Goal: Task Accomplishment & Management: Manage account settings

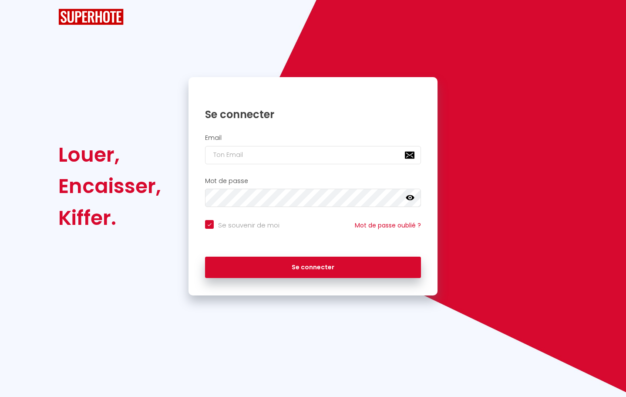
checkbox input "true"
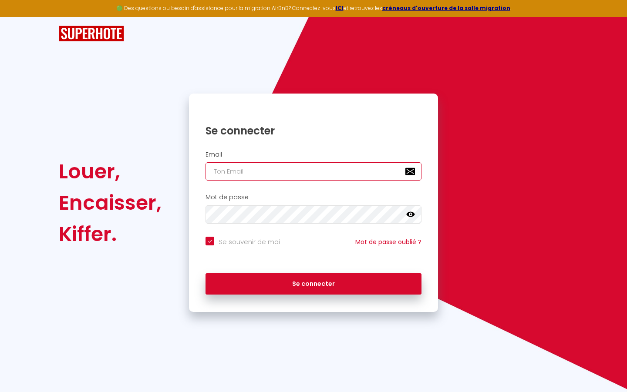
type input "l"
checkbox input "true"
type input "le"
checkbox input "true"
type input "les"
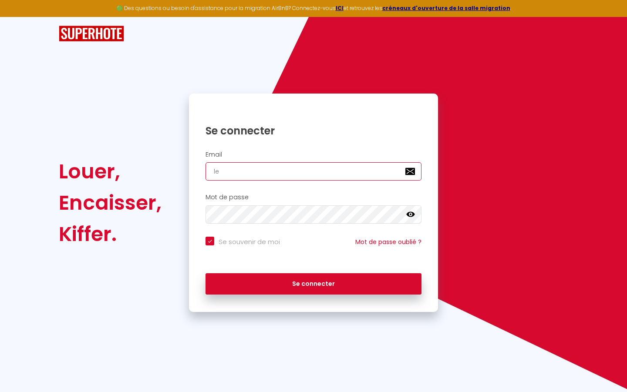
checkbox input "true"
type input "lesp"
checkbox input "true"
type input "lespa"
checkbox input "true"
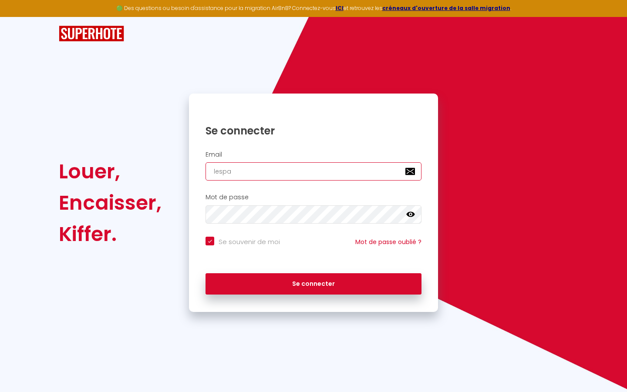
type input "lespac"
checkbox input "true"
type input "lespace"
checkbox input "true"
type input "lespaced"
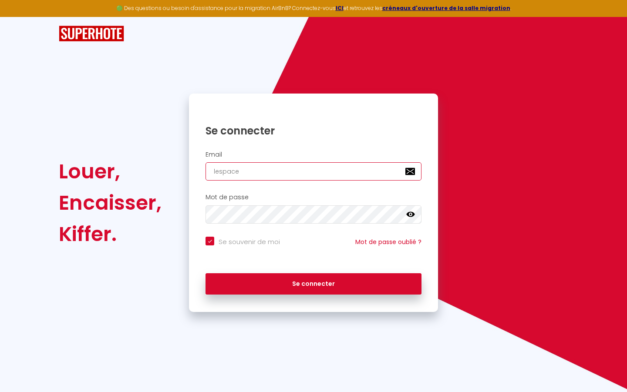
checkbox input "true"
type input "lespacede"
checkbox input "true"
type input "lespacedet"
checkbox input "true"
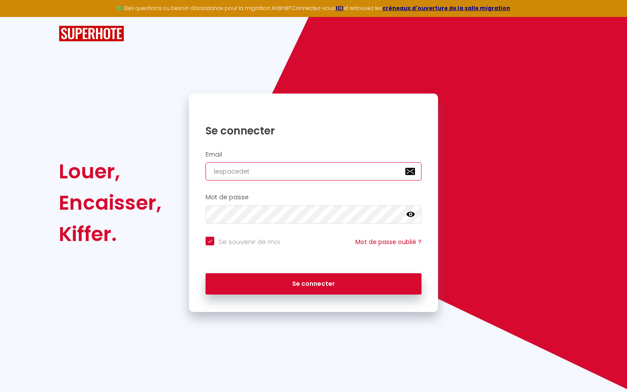
type input "lespacedete"
checkbox input "true"
type input "lespacedeten"
checkbox input "true"
type input "lespacedetent"
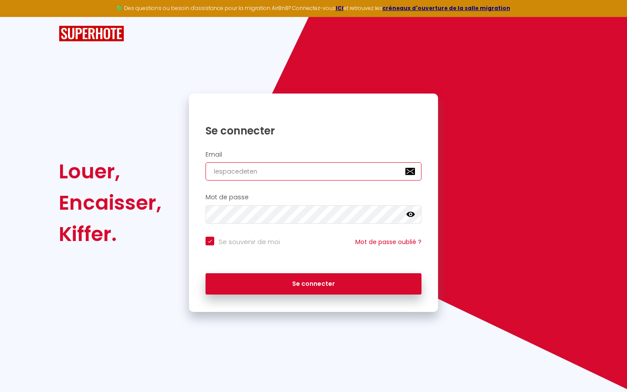
checkbox input "true"
type input "lespacedetente"
checkbox input "true"
type input "lespacedetente@"
checkbox input "true"
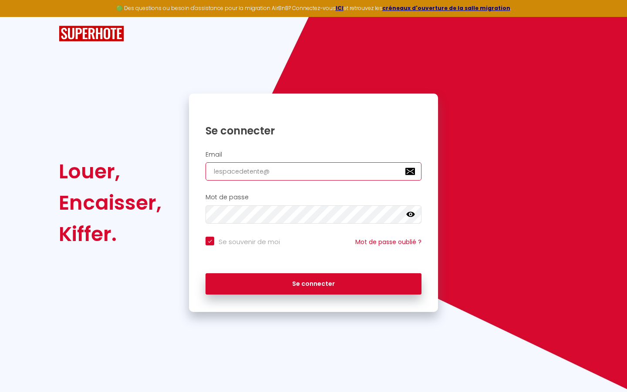
type input "lespacedetente@g"
checkbox input "true"
type input "lespacedetente@gm"
checkbox input "true"
type input "lespacedetente@gma"
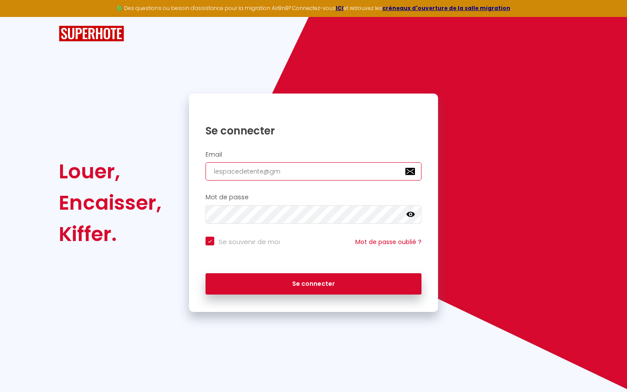
checkbox input "true"
type input "lespacedetente@gmai"
checkbox input "true"
type input "[EMAIL_ADDRESS]"
checkbox input "true"
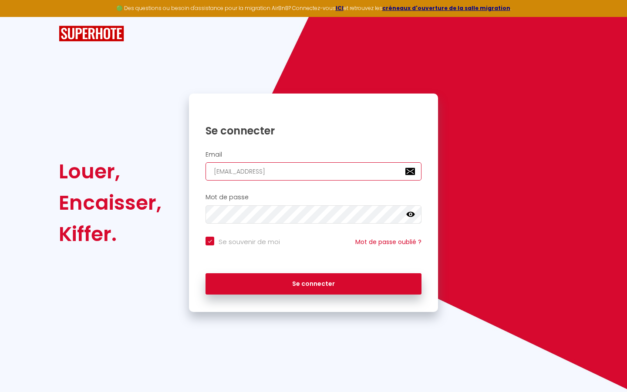
type input "[EMAIL_ADDRESS]."
checkbox input "true"
type input "lespacedetente@gmail.c"
checkbox input "true"
type input "[EMAIL_ADDRESS][DOMAIN_NAME]"
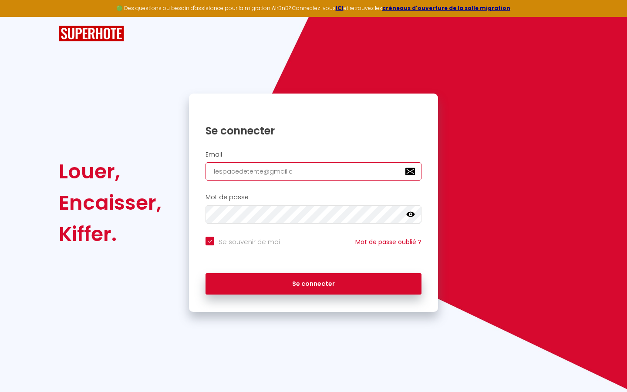
checkbox input "true"
type input "[EMAIL_ADDRESS][DOMAIN_NAME]"
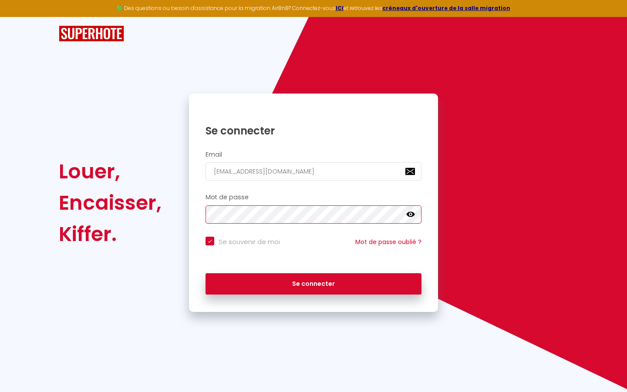
checkbox input "true"
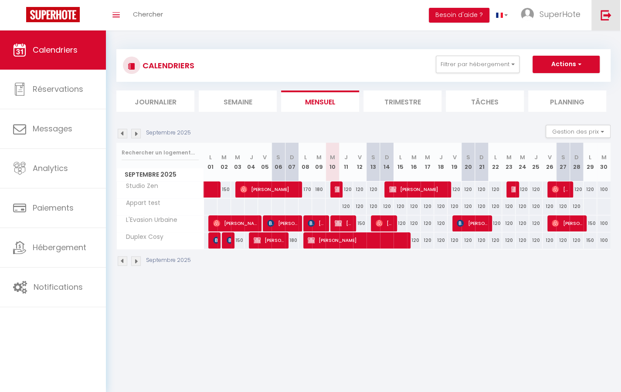
click at [606, 15] on img at bounding box center [605, 15] width 11 height 11
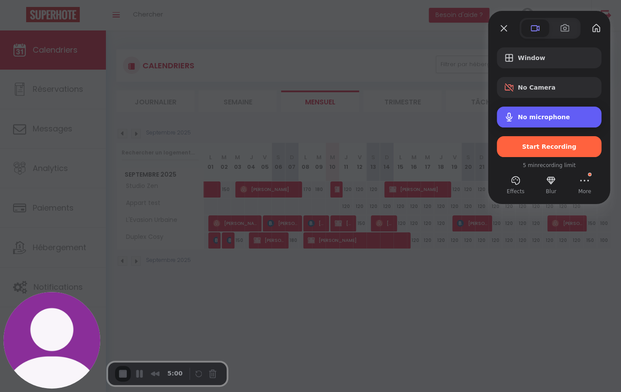
click at [559, 118] on span "No microphone" at bounding box center [543, 117] width 52 height 7
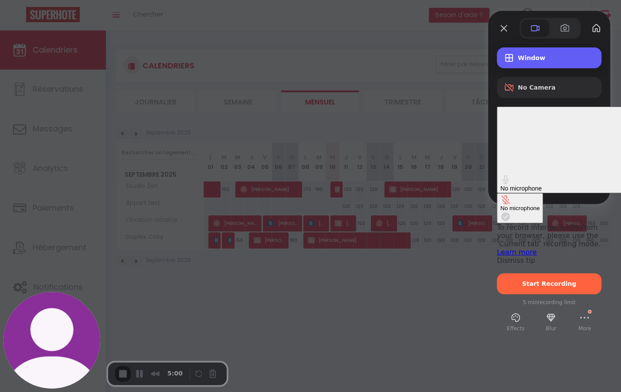
drag, startPoint x: 534, startPoint y: 52, endPoint x: 532, endPoint y: 57, distance: 4.9
click at [534, 53] on div "Window" at bounding box center [549, 57] width 105 height 21
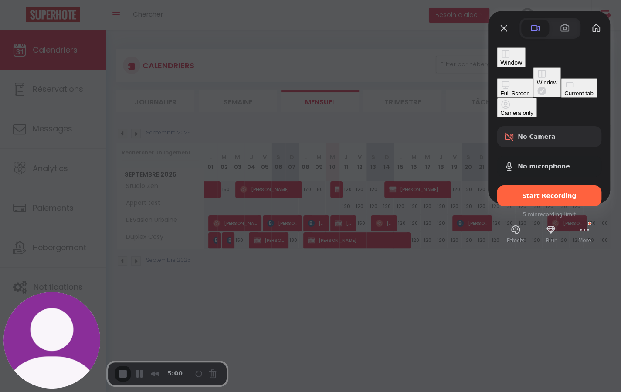
click at [564, 97] on div "Current tab" at bounding box center [578, 93] width 29 height 7
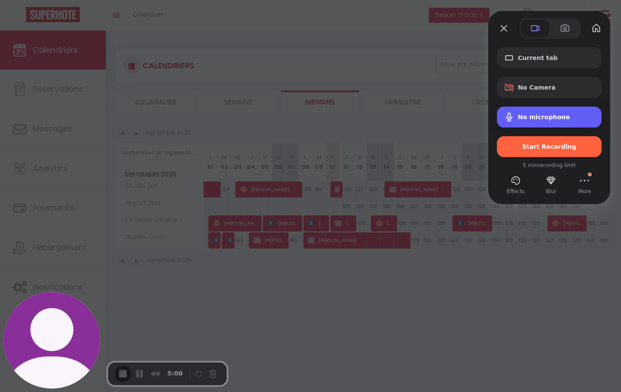
click at [562, 117] on span "No microphone" at bounding box center [543, 117] width 52 height 7
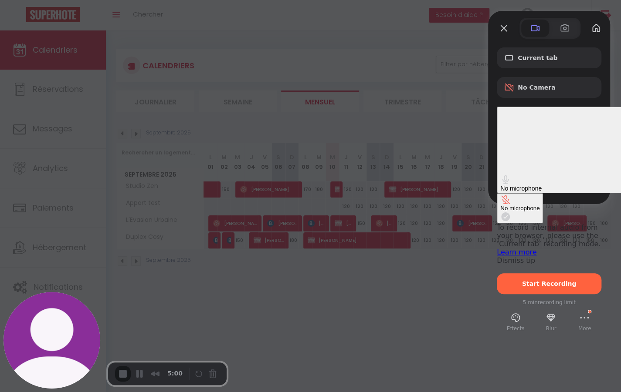
click at [571, 185] on div "No microphone" at bounding box center [565, 188] width 131 height 7
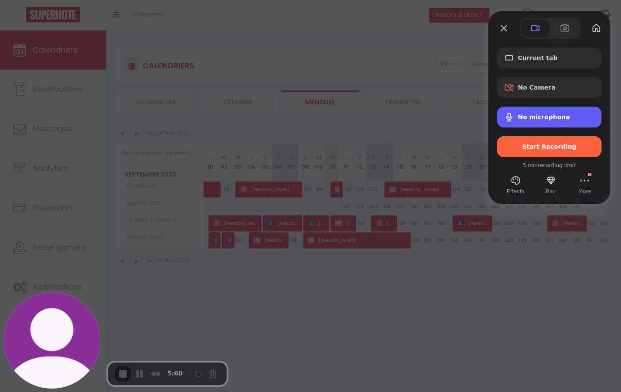
click at [557, 120] on span "No microphone" at bounding box center [543, 117] width 52 height 7
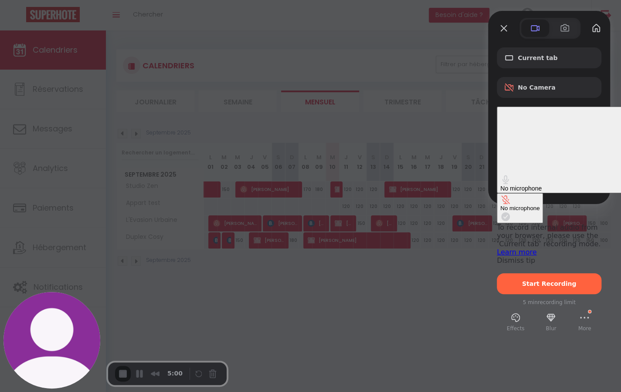
click at [497, 193] on button "No microphone" at bounding box center [520, 208] width 46 height 30
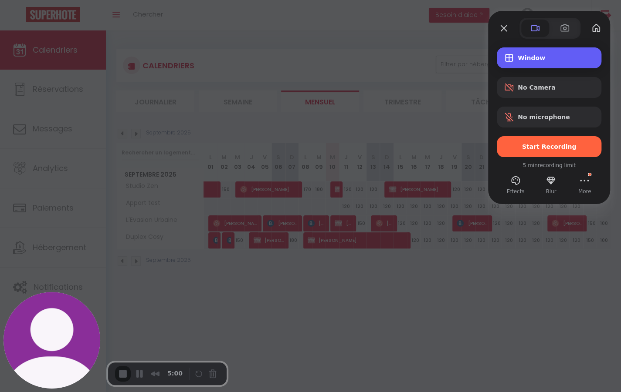
click at [536, 68] on div "Window" at bounding box center [549, 57] width 105 height 21
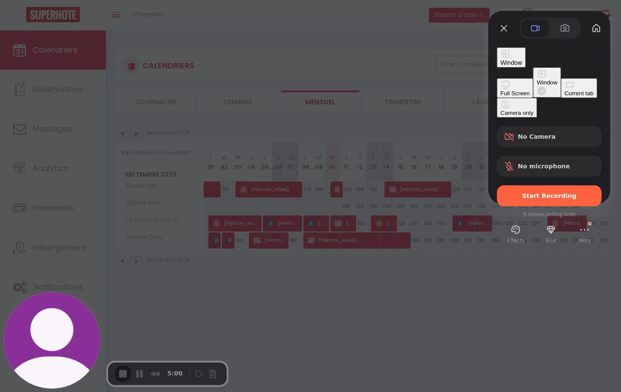
click at [564, 97] on div "Current tab" at bounding box center [578, 93] width 29 height 7
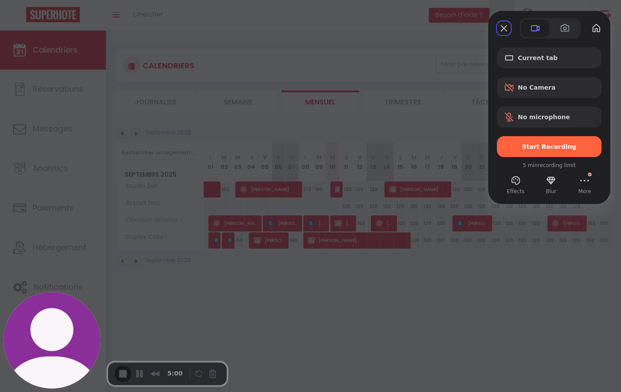
click at [500, 28] on button "Close" at bounding box center [504, 28] width 14 height 14
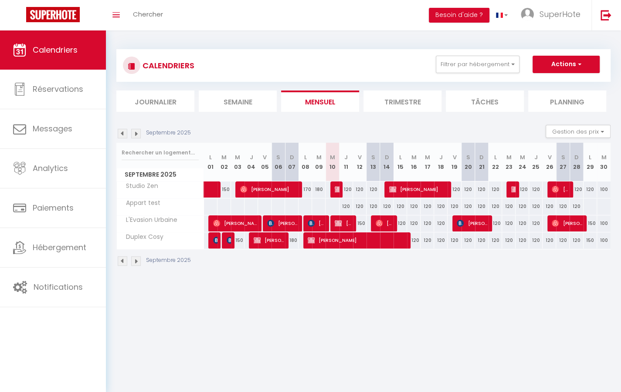
click at [427, 334] on body "🟢 Des questions ou besoin d'assistance pour la migration AirBnB? Connectez-vous…" at bounding box center [310, 226] width 621 height 392
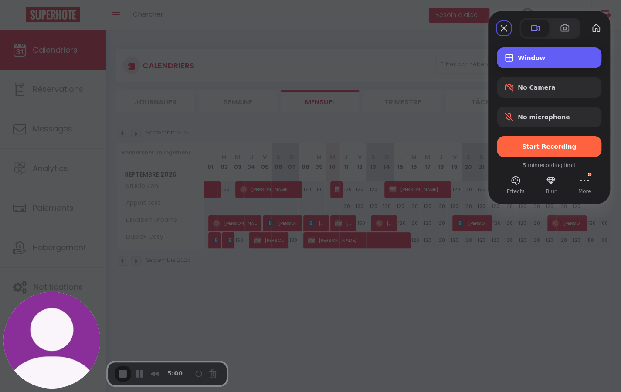
click at [536, 63] on div "Window" at bounding box center [549, 57] width 105 height 21
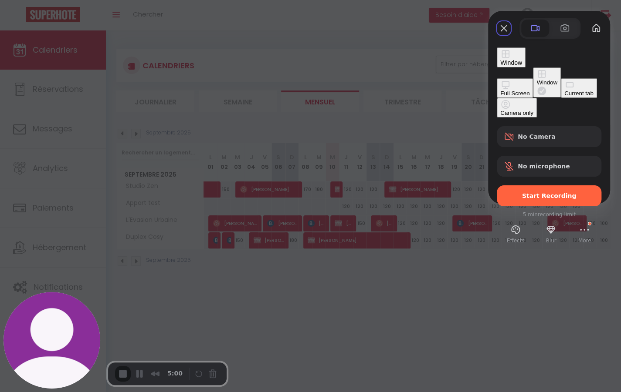
click at [564, 97] on div "Current tab" at bounding box center [578, 93] width 29 height 7
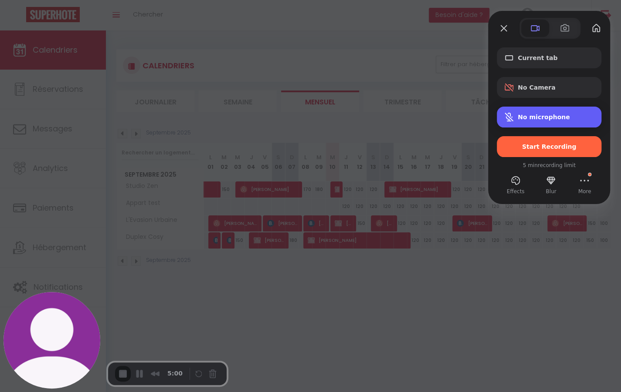
click at [576, 124] on div "No microphone" at bounding box center [549, 117] width 105 height 21
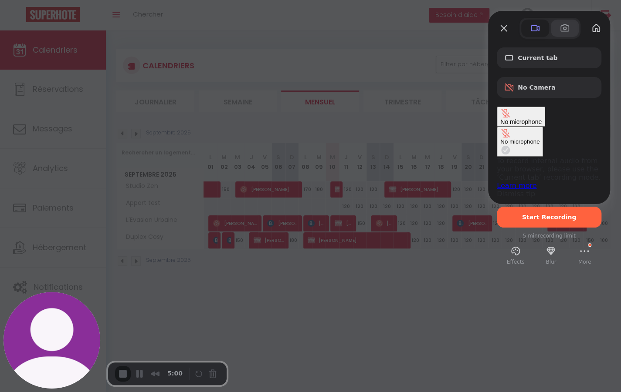
click at [564, 26] on span at bounding box center [564, 28] width 10 height 10
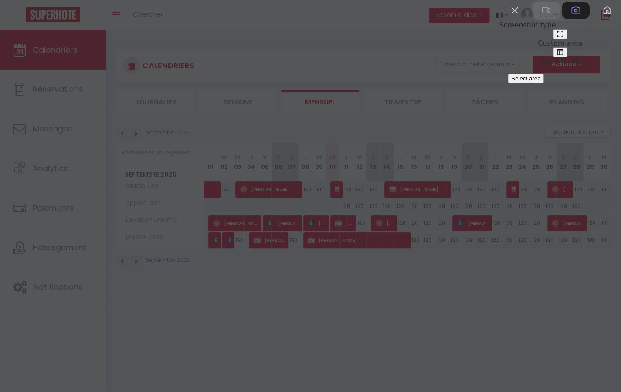
click at [541, 16] on span at bounding box center [546, 10] width 10 height 10
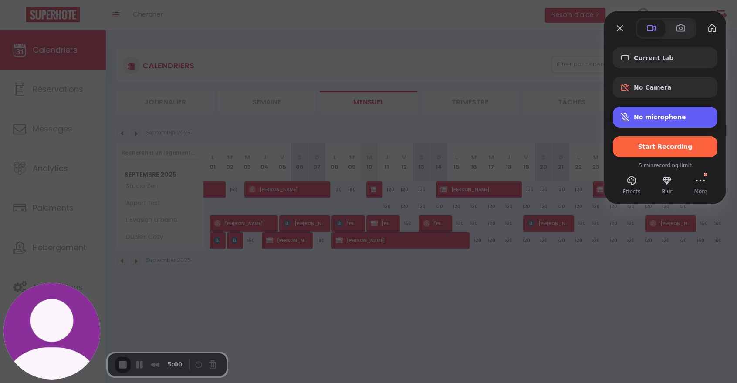
click at [626, 115] on span "No microphone" at bounding box center [660, 117] width 52 height 7
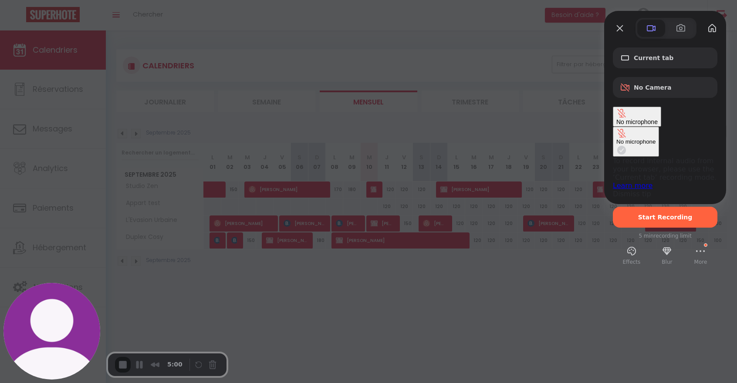
click at [616, 139] on div "No microphone" at bounding box center [635, 142] width 39 height 7
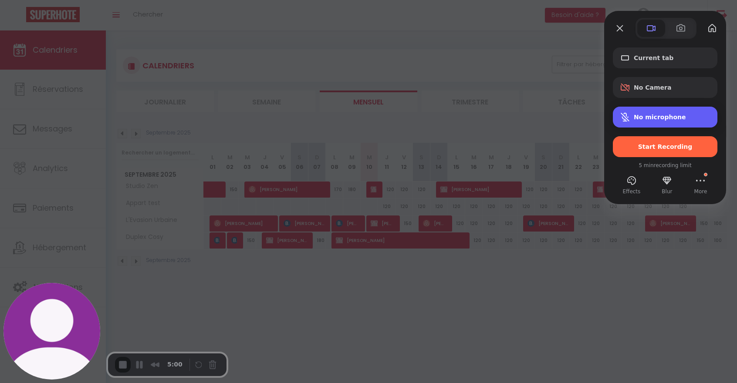
click at [626, 115] on span "No microphone" at bounding box center [660, 117] width 52 height 7
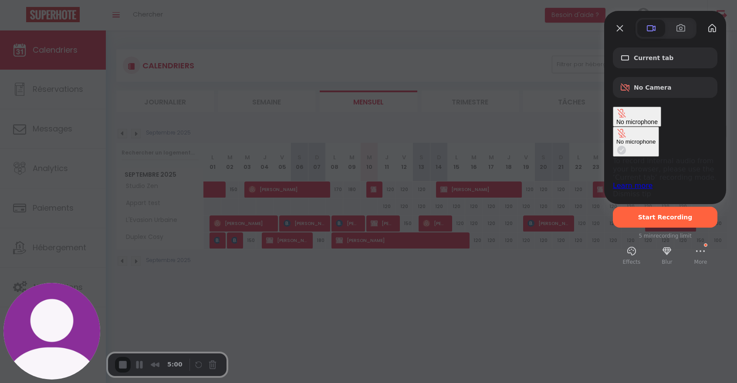
click at [626, 118] on span "No microphone" at bounding box center [636, 121] width 41 height 7
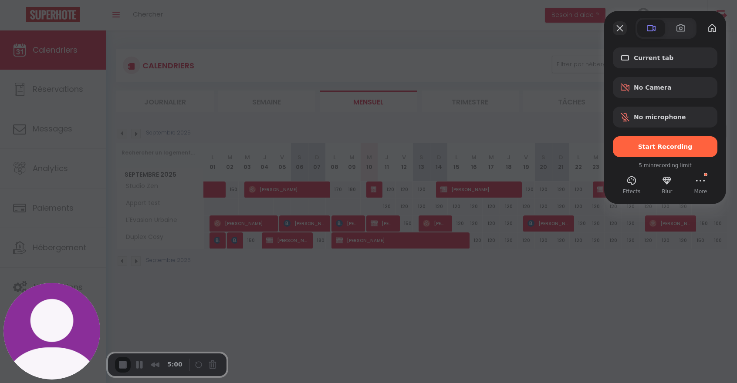
click at [618, 28] on button "Close" at bounding box center [620, 28] width 14 height 14
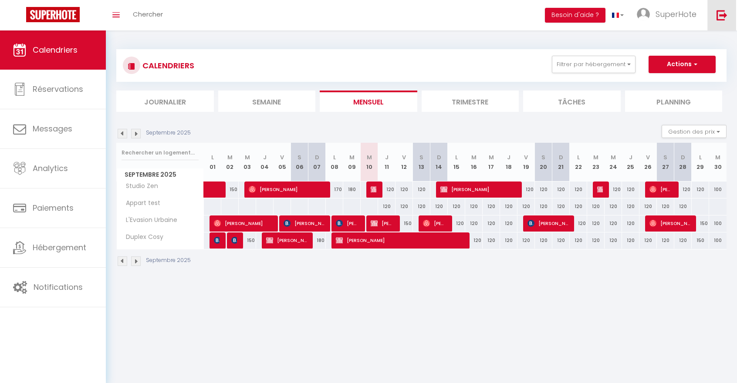
click at [626, 13] on img at bounding box center [721, 15] width 11 height 11
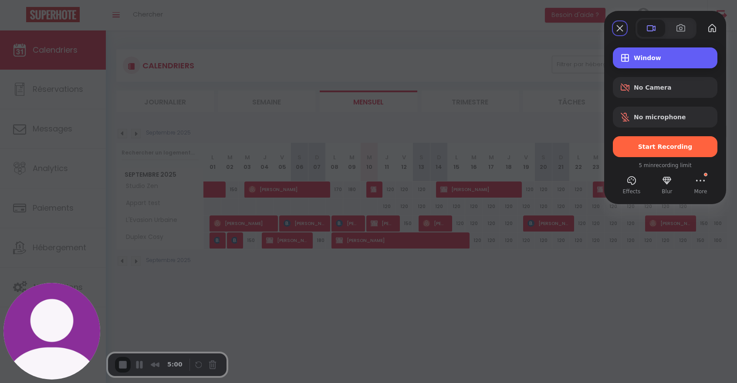
click at [626, 60] on span "Window" at bounding box center [672, 57] width 77 height 7
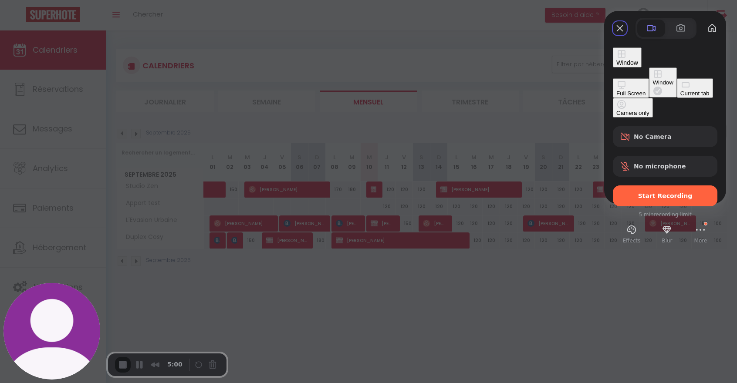
click at [616, 90] on div "Full Screen" at bounding box center [630, 93] width 29 height 7
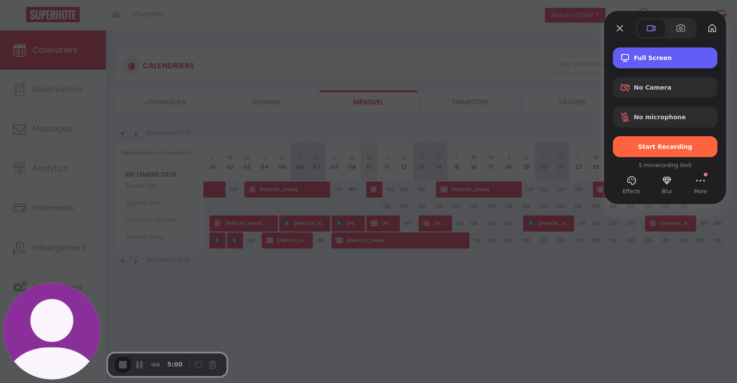
click at [626, 56] on span "Full Screen" at bounding box center [672, 57] width 77 height 7
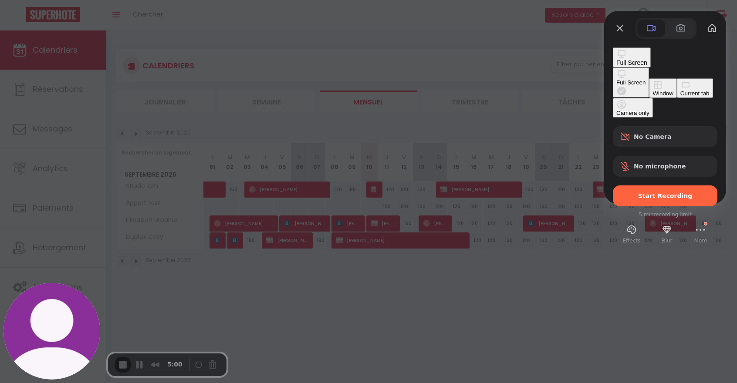
click at [626, 98] on button "Current tab" at bounding box center [695, 88] width 36 height 20
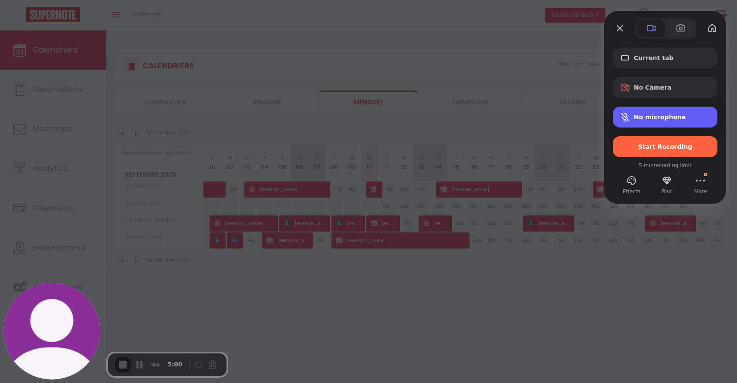
click at [626, 121] on div "No microphone" at bounding box center [665, 117] width 105 height 21
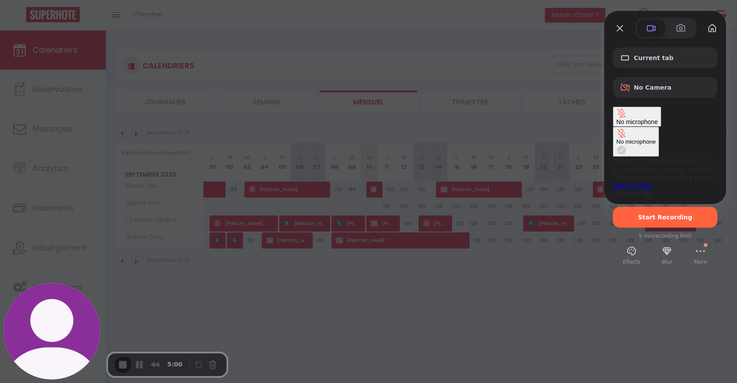
click at [626, 121] on div "No microphone" at bounding box center [636, 116] width 41 height 17
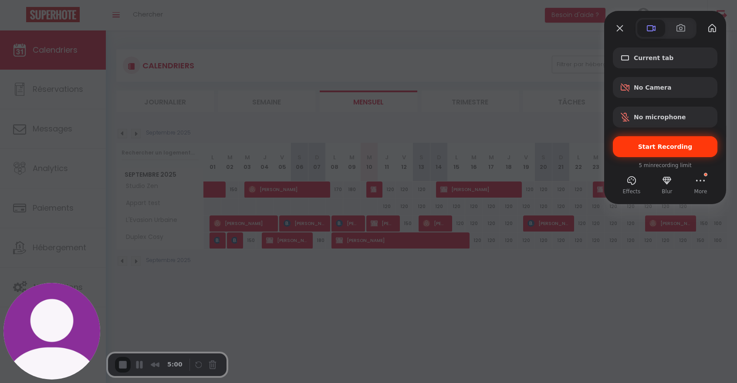
click at [626, 147] on span "Start Recording" at bounding box center [665, 146] width 54 height 7
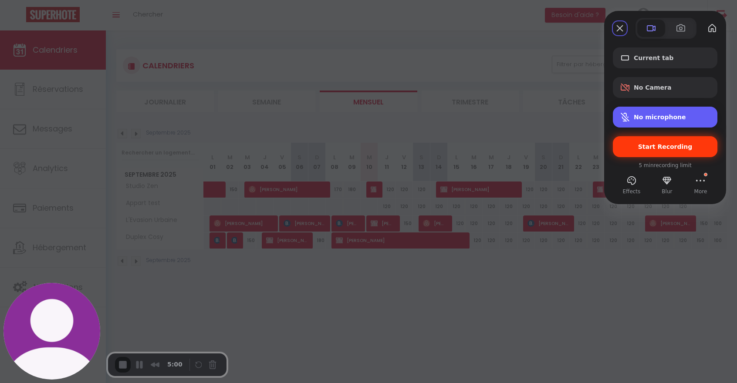
click at [626, 115] on span "No microphone" at bounding box center [660, 117] width 52 height 7
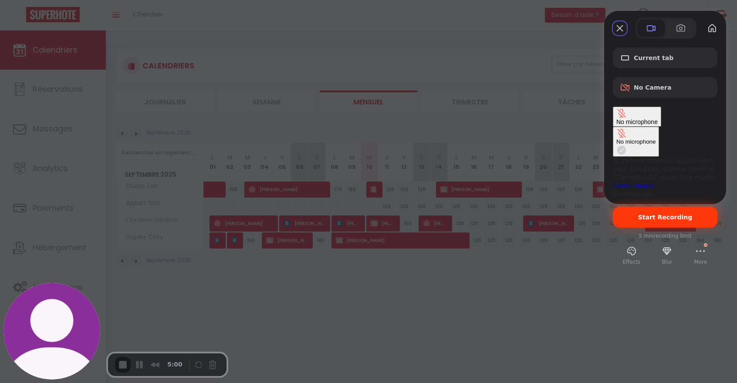
click at [626, 118] on span "No microphone" at bounding box center [636, 121] width 41 height 7
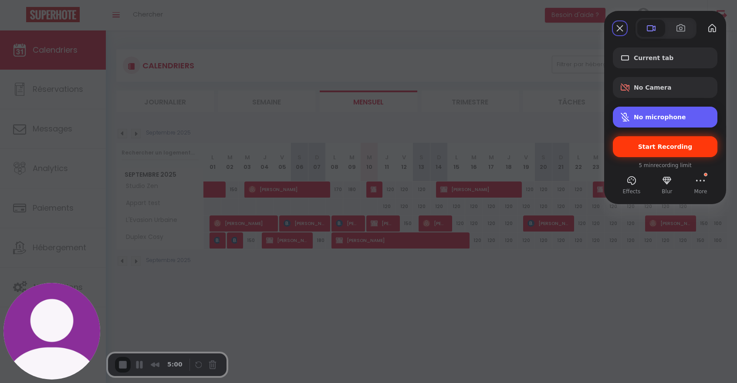
click at [626, 115] on span "Microphone options" at bounding box center [625, 117] width 10 height 10
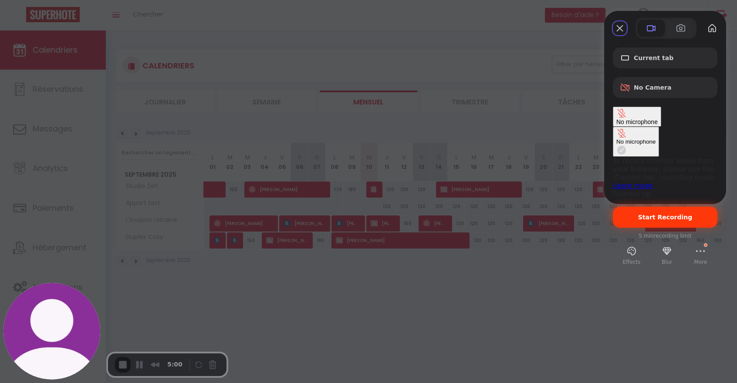
click at [626, 113] on span "Microphone options" at bounding box center [621, 113] width 10 height 10
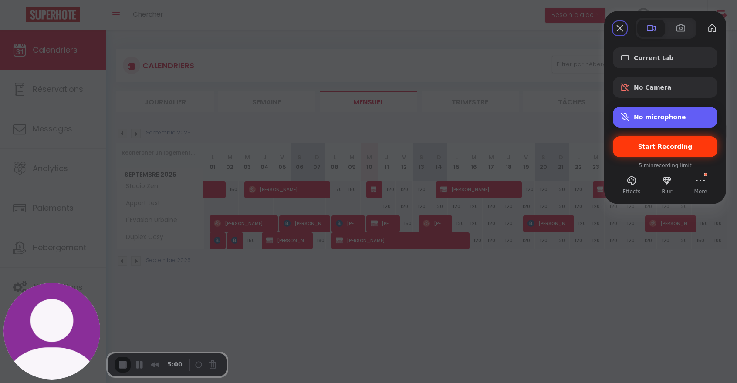
click at [626, 113] on span "Microphone options" at bounding box center [625, 117] width 10 height 10
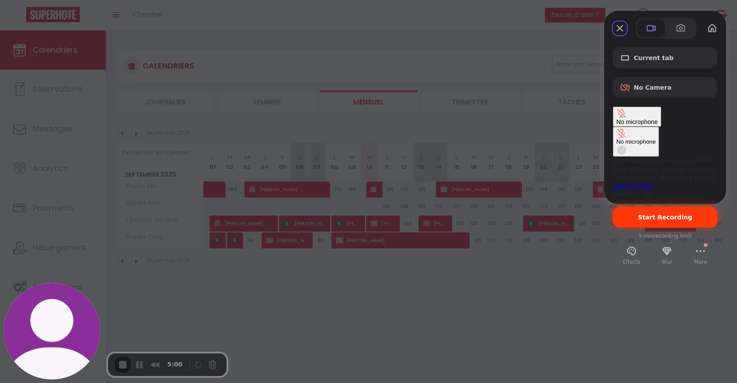
click at [626, 113] on span "Microphone options" at bounding box center [621, 113] width 10 height 10
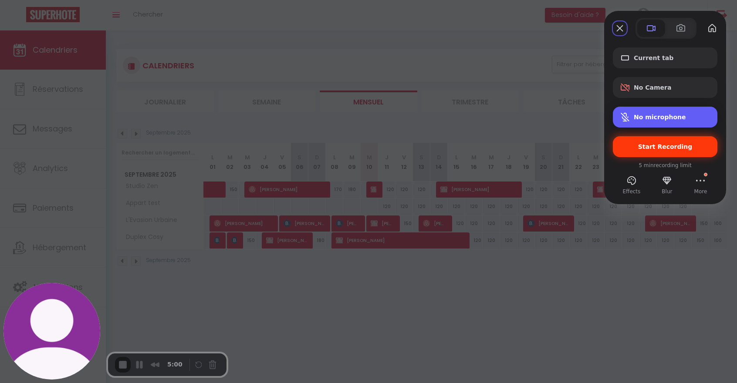
click at [626, 113] on span "Microphone options" at bounding box center [625, 117] width 10 height 10
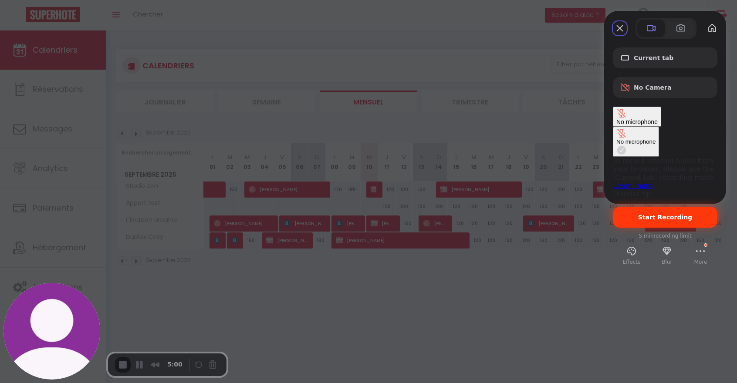
click at [626, 113] on span "Microphone options" at bounding box center [621, 113] width 10 height 10
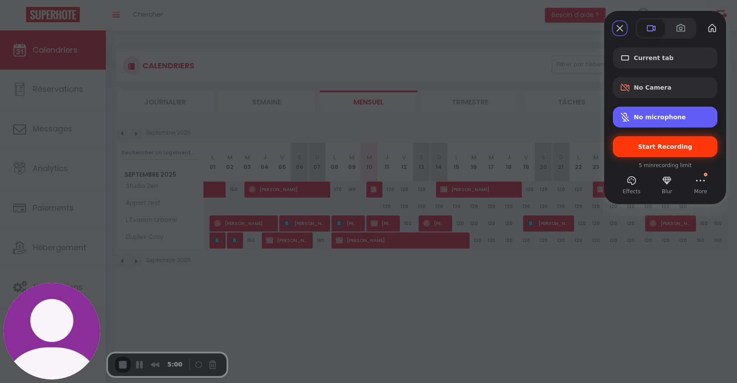
click at [626, 113] on span "Microphone options" at bounding box center [625, 117] width 10 height 10
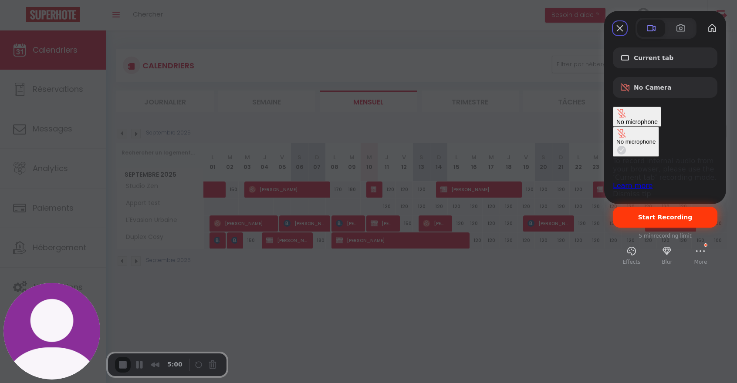
click at [626, 118] on span "No microphone" at bounding box center [636, 121] width 41 height 7
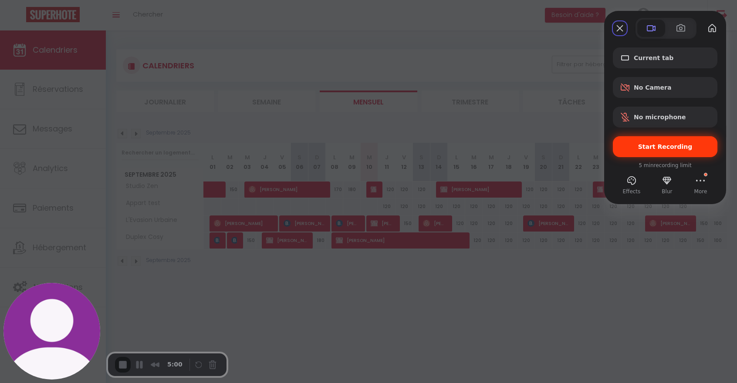
click at [626, 149] on span "Start Recording" at bounding box center [665, 146] width 54 height 7
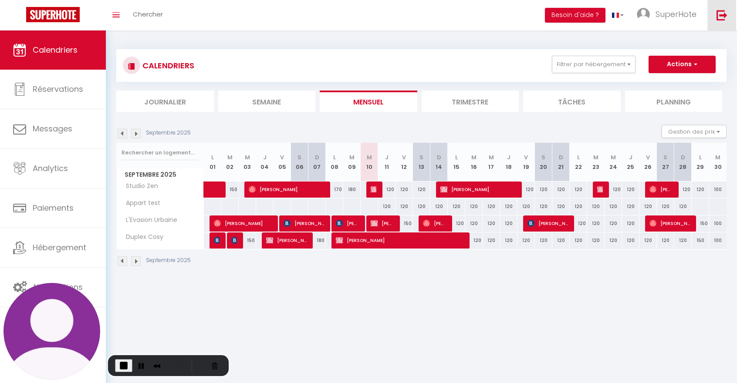
click at [626, 14] on img at bounding box center [721, 15] width 11 height 11
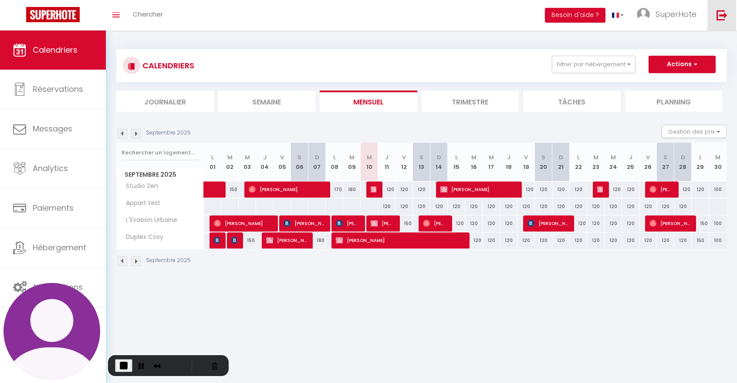
click at [626, 14] on img at bounding box center [721, 15] width 11 height 11
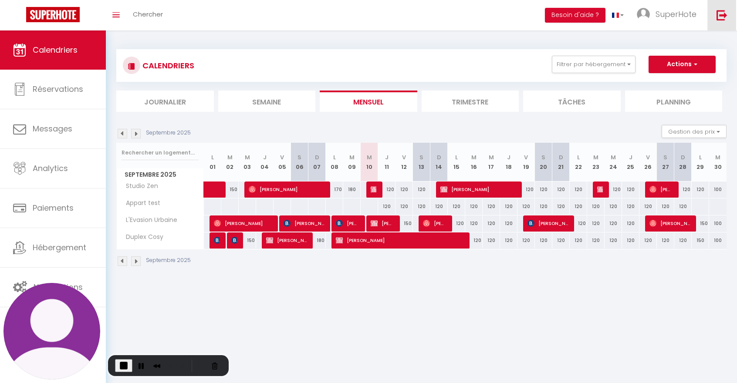
click at [626, 14] on img at bounding box center [721, 15] width 11 height 11
click at [720, 14] on img at bounding box center [721, 15] width 11 height 11
